Goal: Information Seeking & Learning: Compare options

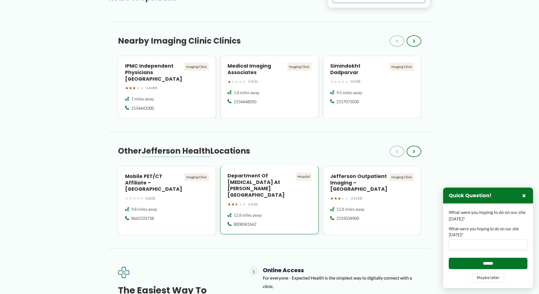
scroll to position [340, 0]
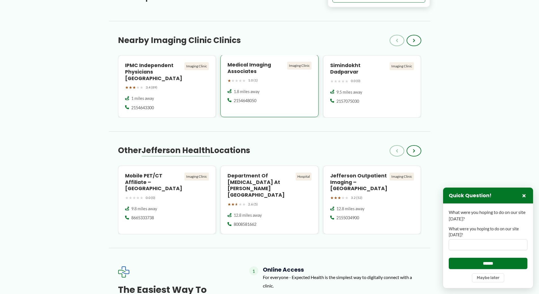
click at [266, 87] on div "Medical Imaging Associates Imaging Clinic ★ ★ ★ ★ ★ 1.0 (1) 1.8 miles away 2154…" at bounding box center [270, 86] width 98 height 63
click at [251, 189] on h4 "Department of Radiology at Thomas Jefferson University Hospital" at bounding box center [261, 185] width 66 height 26
click at [364, 182] on h4 "Jefferson Outpatient Imaging – [GEOGRAPHIC_DATA]" at bounding box center [358, 182] width 57 height 20
click at [374, 84] on div "★ ★ ★ ★ ★ 0.0 (0)" at bounding box center [372, 80] width 84 height 7
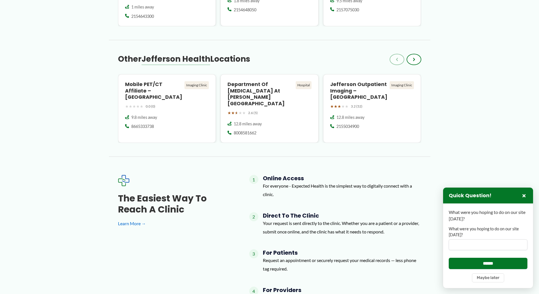
scroll to position [431, 0]
click at [415, 61] on span "›" at bounding box center [414, 59] width 2 height 7
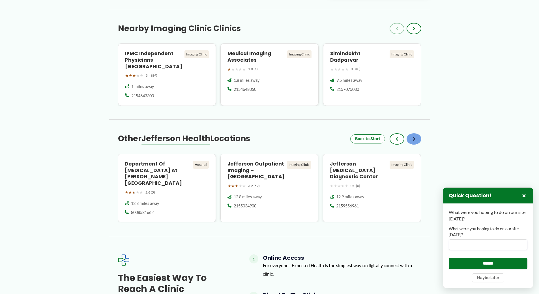
scroll to position [289, 0]
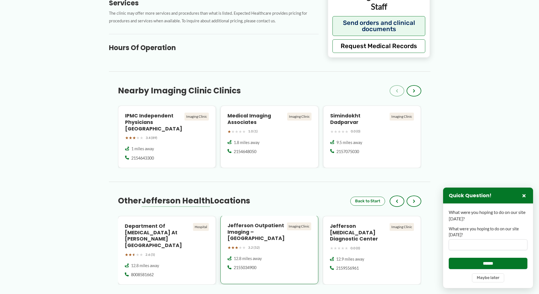
click at [286, 247] on div "Jefferson Outpatient Imaging – Center City Imaging Clinic ★ ★ ★ ★ ★ 3.2 (52) 12…" at bounding box center [270, 250] width 98 height 69
click at [414, 200] on span "›" at bounding box center [414, 201] width 2 height 7
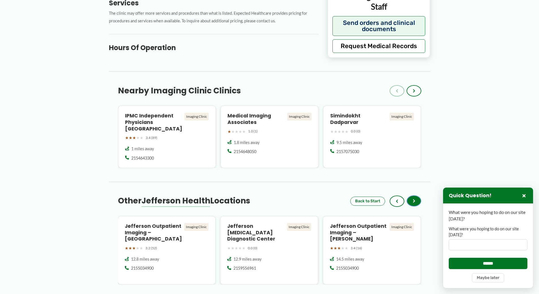
click at [414, 200] on span "›" at bounding box center [414, 201] width 2 height 7
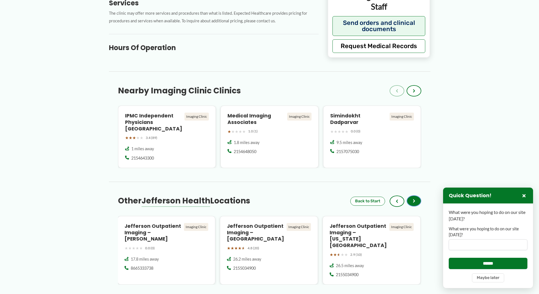
click at [414, 200] on span "›" at bounding box center [414, 201] width 2 height 7
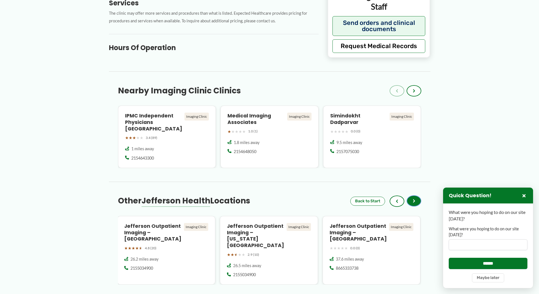
click at [414, 200] on span "›" at bounding box center [414, 201] width 2 height 7
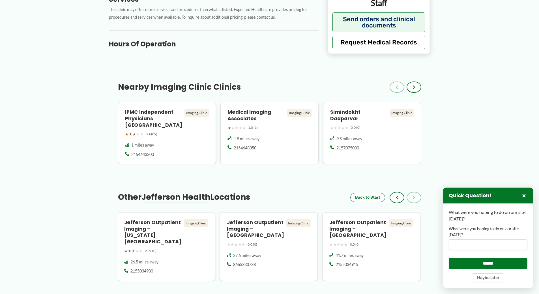
scroll to position [346, 0]
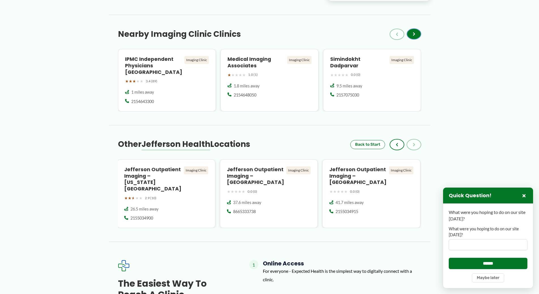
click at [417, 32] on button "›" at bounding box center [414, 33] width 15 height 11
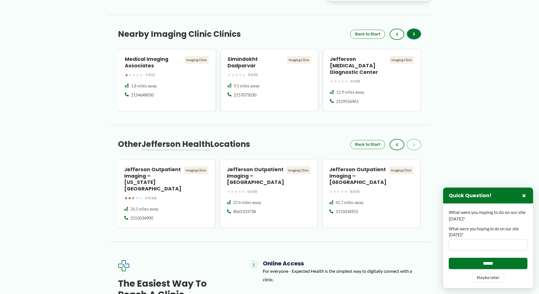
click at [417, 32] on button "›" at bounding box center [414, 33] width 15 height 11
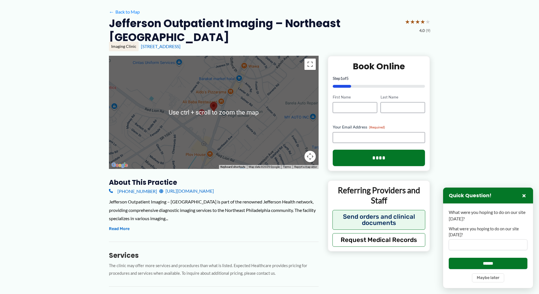
scroll to position [0, 0]
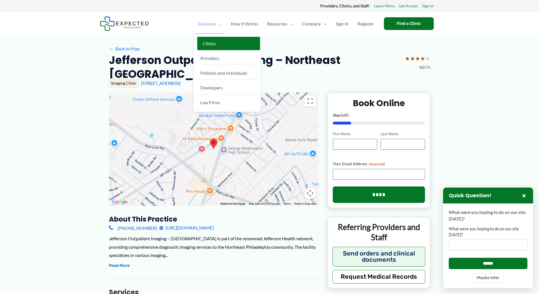
click at [202, 47] on link "Clinics" at bounding box center [228, 44] width 63 height 14
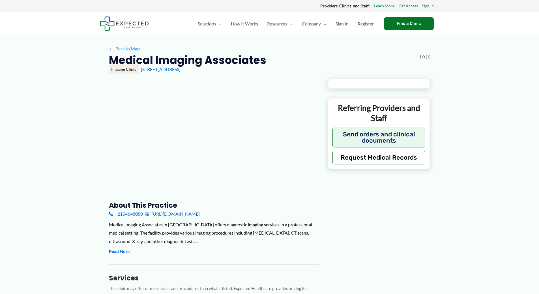
type input "**********"
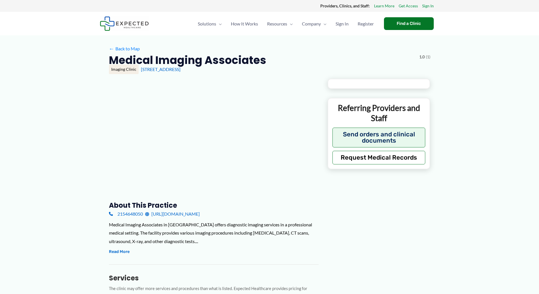
type input "**********"
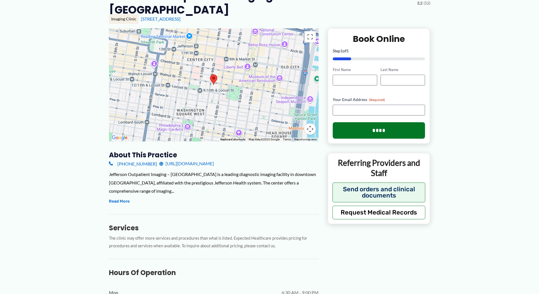
scroll to position [57, 0]
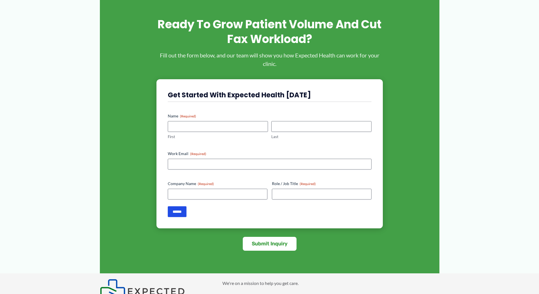
scroll to position [1168, 0]
